Goal: Task Accomplishment & Management: Manage account settings

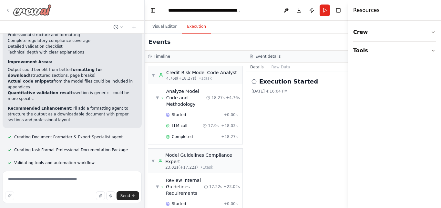
click at [14, 9] on img at bounding box center [32, 10] width 39 height 12
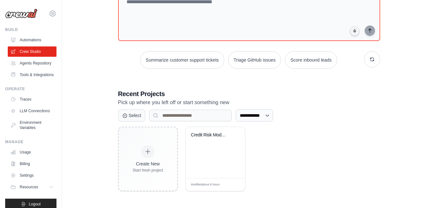
scroll to position [22, 0]
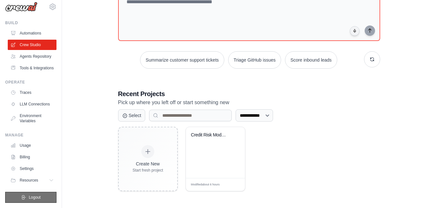
click at [29, 199] on span "Logout" at bounding box center [35, 197] width 12 height 5
